Goal: Book appointment/travel/reservation

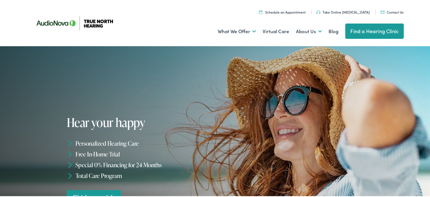
click at [358, 30] on link "Find a Hearing Clinic" at bounding box center [374, 30] width 59 height 15
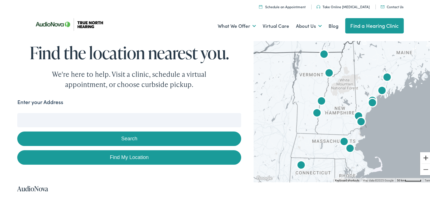
click at [422, 158] on button "Zoom in" at bounding box center [425, 156] width 11 height 11
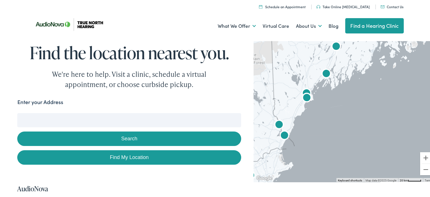
drag, startPoint x: 387, startPoint y: 128, endPoint x: 292, endPoint y: 129, distance: 95.1
click at [292, 129] on div at bounding box center [344, 109] width 181 height 143
click at [420, 157] on button "Zoom in" at bounding box center [425, 156] width 11 height 11
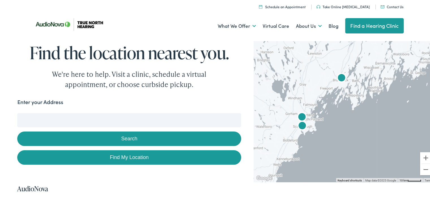
drag, startPoint x: 308, startPoint y: 92, endPoint x: 323, endPoint y: 113, distance: 26.1
click at [342, 133] on div at bounding box center [344, 109] width 181 height 143
click at [338, 75] on img "AudioNova" at bounding box center [342, 77] width 18 height 18
click at [340, 78] on img "AudioNova" at bounding box center [343, 78] width 18 height 18
click at [341, 79] on img "AudioNova" at bounding box center [343, 78] width 18 height 18
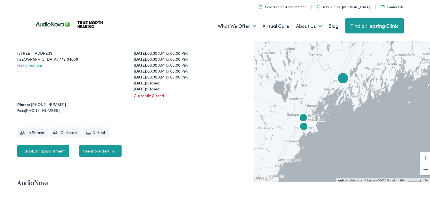
scroll to position [1660, 0]
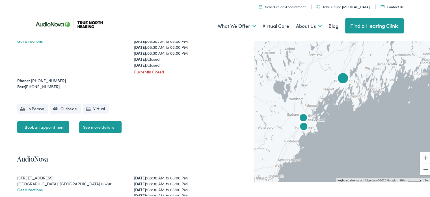
click at [101, 107] on li "Virtual" at bounding box center [96, 108] width 26 height 10
click at [72, 108] on li "Curbside" at bounding box center [65, 108] width 31 height 10
click at [38, 109] on li "In Person" at bounding box center [32, 108] width 31 height 10
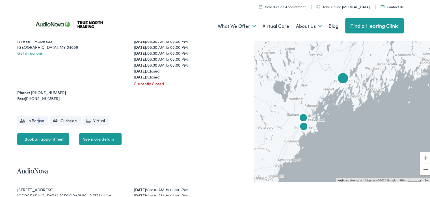
scroll to position [1622, 0]
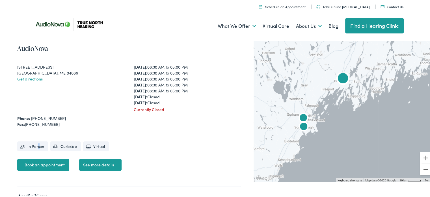
click at [101, 162] on link "See more details" at bounding box center [100, 164] width 42 height 12
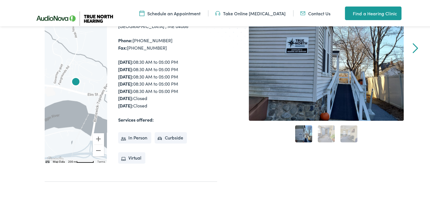
scroll to position [160, 0]
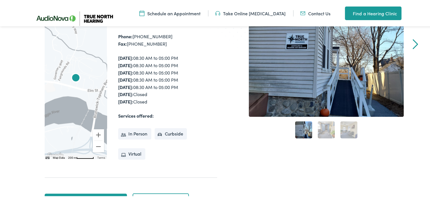
click at [325, 131] on link "2" at bounding box center [326, 128] width 17 height 17
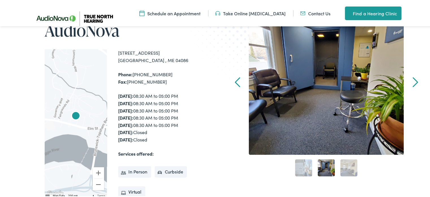
scroll to position [123, 0]
click at [349, 168] on link "3" at bounding box center [349, 166] width 17 height 17
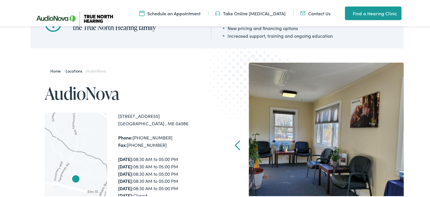
scroll to position [0, 0]
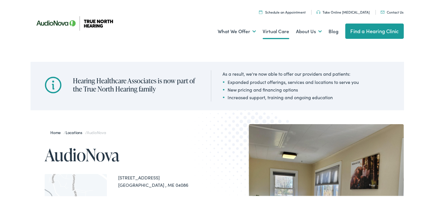
click at [275, 32] on link "Virtual Care" at bounding box center [276, 30] width 27 height 21
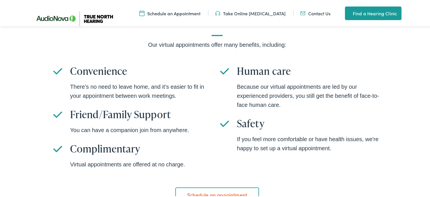
scroll to position [371, 0]
